Goal: Task Accomplishment & Management: Use online tool/utility

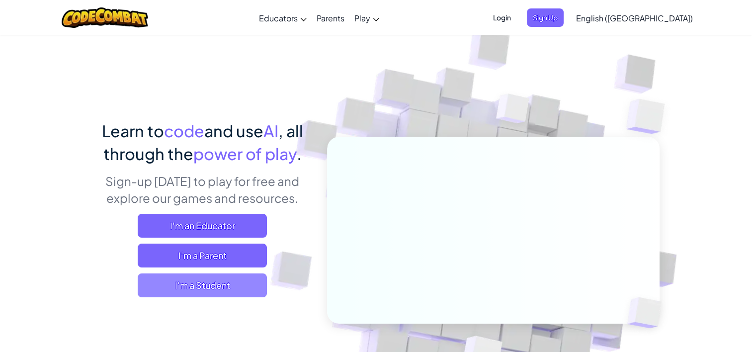
click at [190, 286] on span "I'm a Student" at bounding box center [202, 286] width 129 height 24
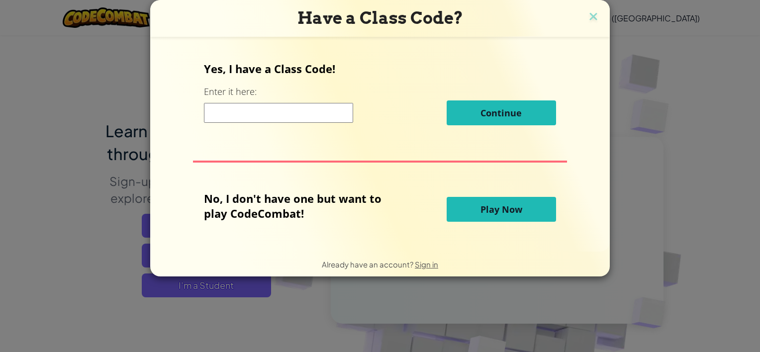
click at [477, 208] on button "Play Now" at bounding box center [501, 209] width 109 height 25
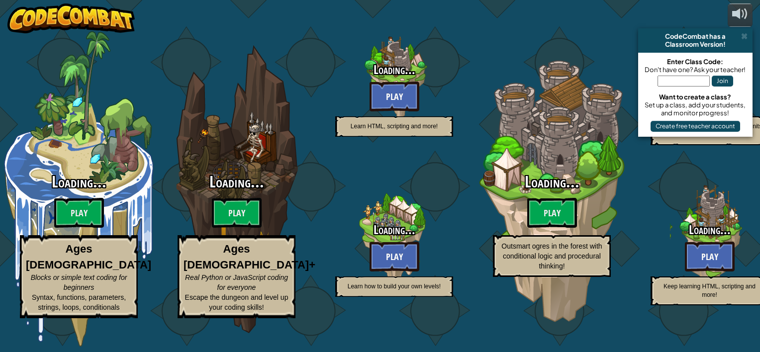
click at [495, 213] on div "Loading... Play Outsmart ogres in the forest with conditional logic and procedu…" at bounding box center [552, 226] width 158 height 104
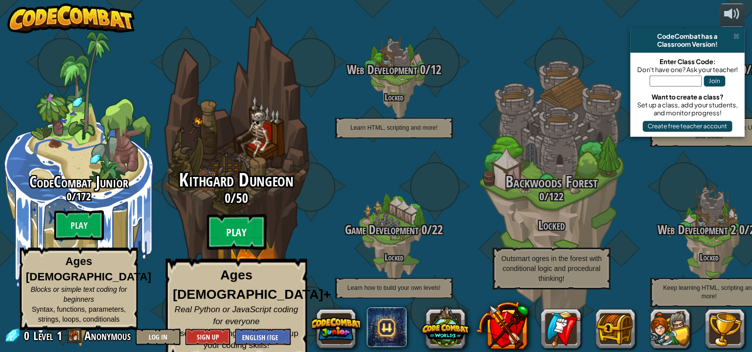
click at [240, 232] on btn "Play" at bounding box center [237, 232] width 60 height 36
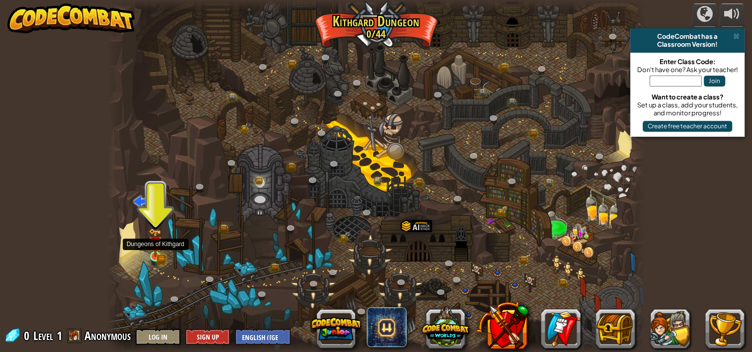
click at [158, 250] on img at bounding box center [155, 242] width 13 height 29
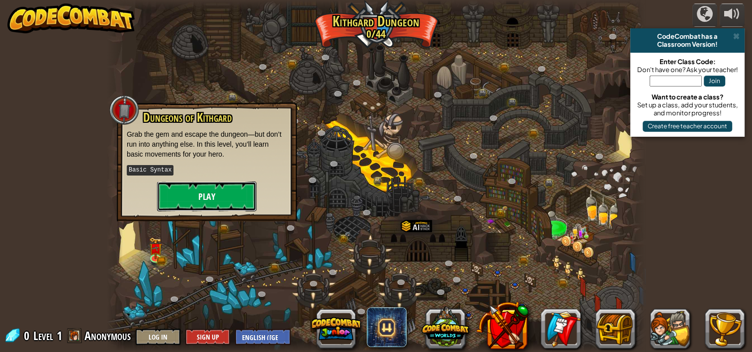
click at [196, 205] on button "Play" at bounding box center [206, 197] width 99 height 30
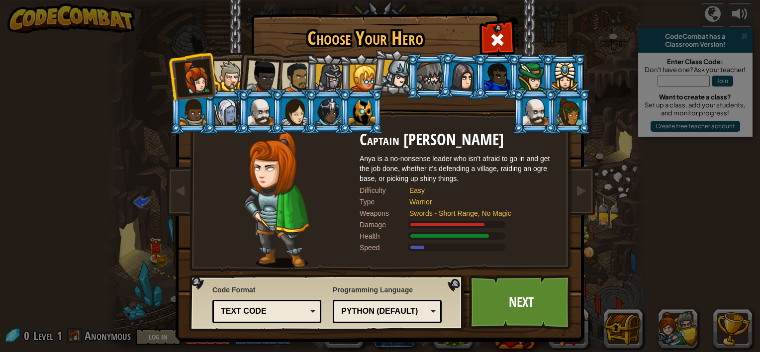
click at [532, 79] on div at bounding box center [531, 76] width 26 height 27
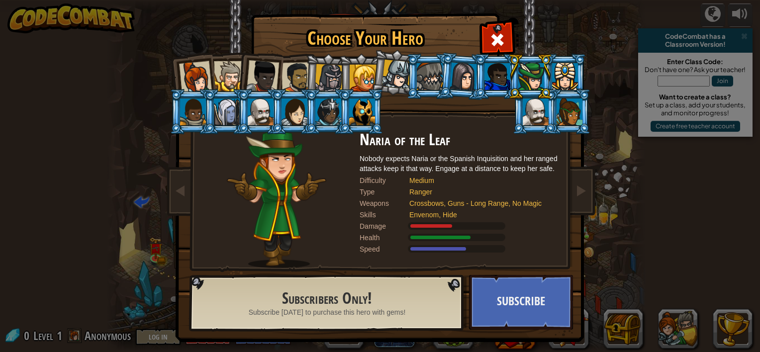
click at [333, 78] on div at bounding box center [329, 78] width 28 height 28
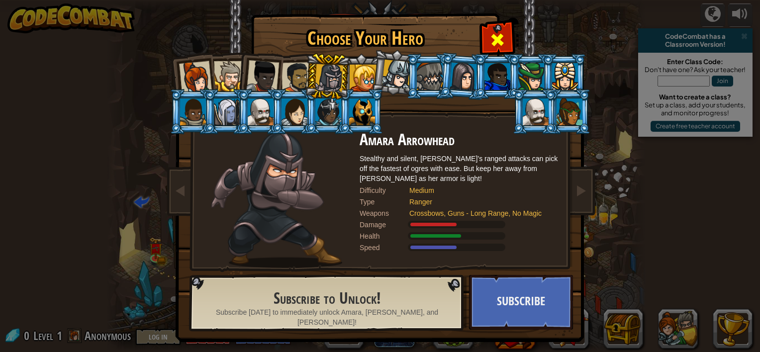
click at [495, 29] on div at bounding box center [496, 38] width 31 height 31
